Goal: Book appointment/travel/reservation

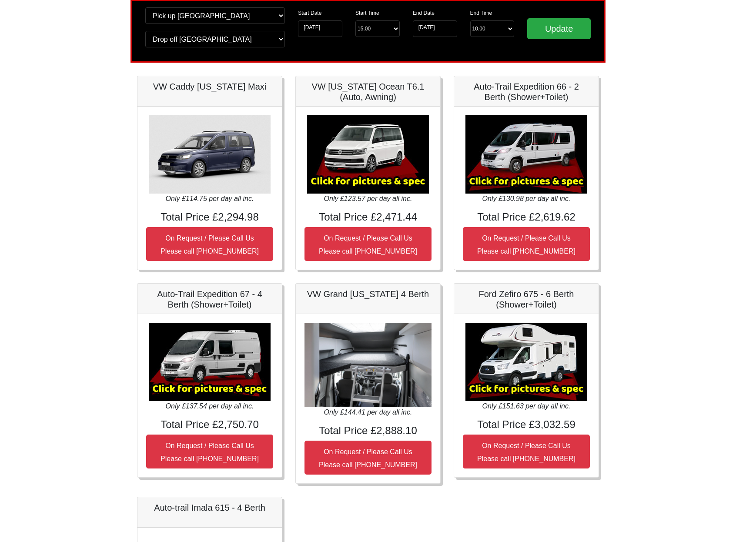
scroll to position [79, 0]
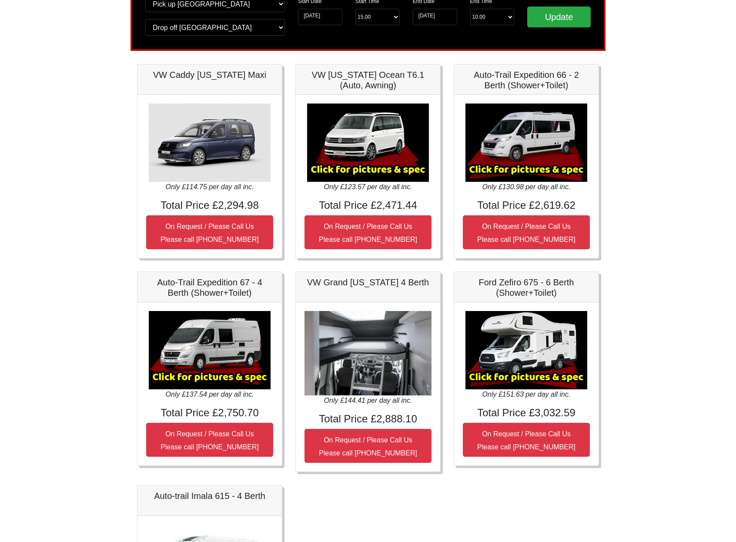
click at [180, 350] on img at bounding box center [210, 350] width 122 height 78
click at [181, 378] on img at bounding box center [210, 350] width 122 height 78
click at [188, 362] on img at bounding box center [210, 350] width 122 height 78
click at [185, 363] on img at bounding box center [210, 350] width 122 height 78
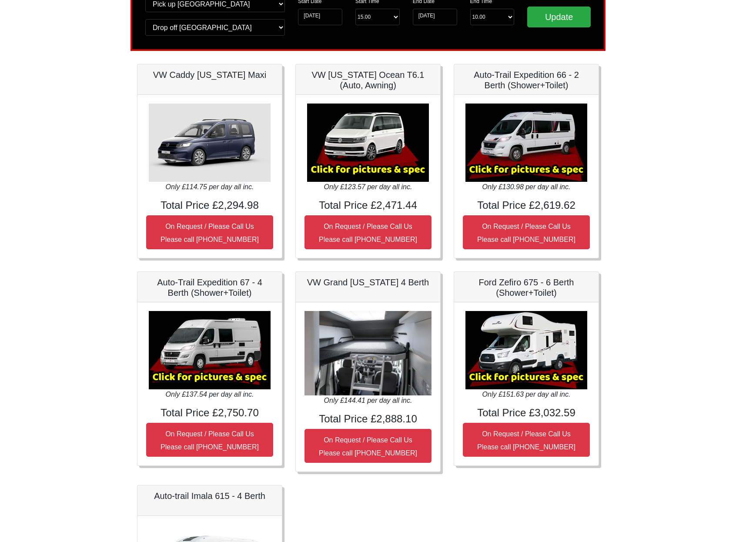
click at [189, 383] on img at bounding box center [210, 350] width 122 height 78
click at [190, 381] on img at bounding box center [210, 350] width 122 height 78
click at [203, 365] on img at bounding box center [210, 350] width 122 height 78
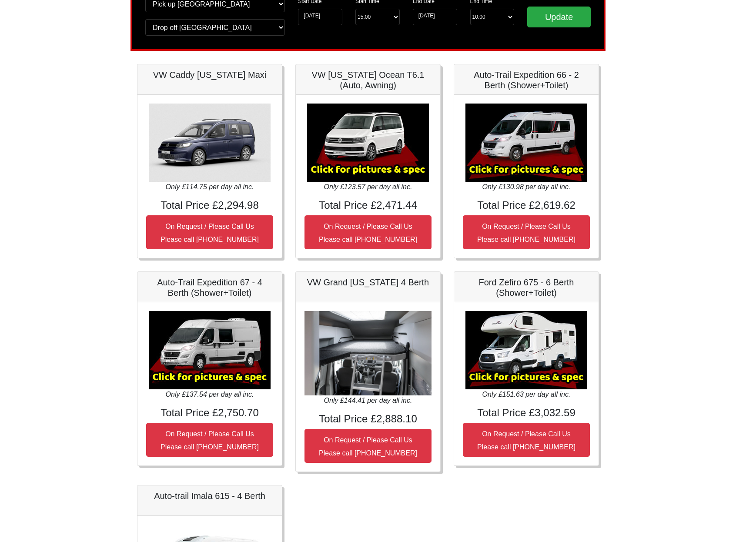
click at [203, 365] on img at bounding box center [210, 350] width 122 height 78
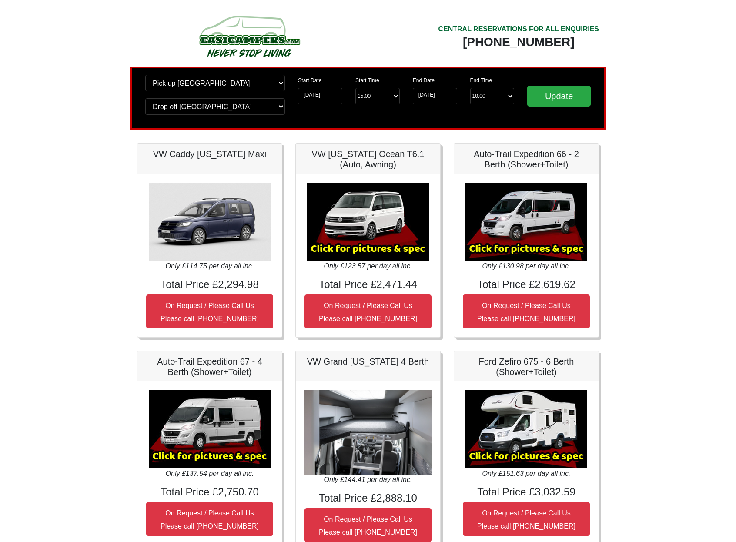
scroll to position [3, 0]
